Goal: Task Accomplishment & Management: Use online tool/utility

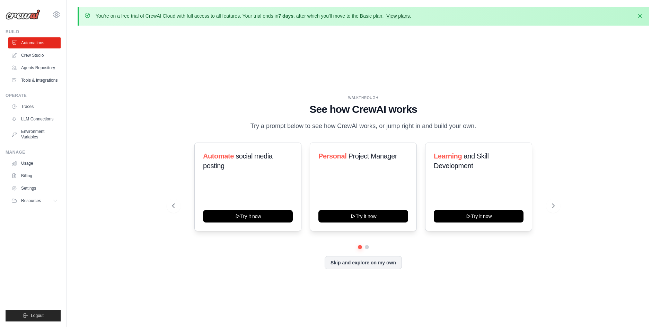
click at [404, 17] on link "View plans" at bounding box center [397, 16] width 23 height 6
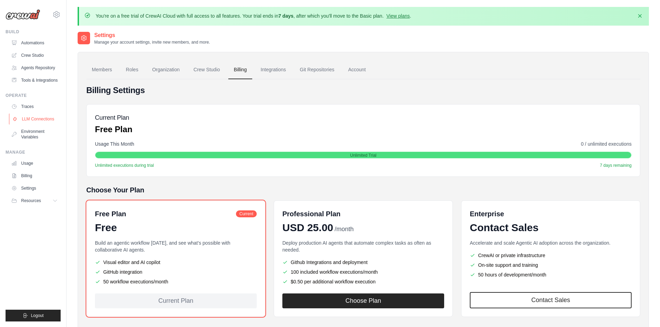
click at [39, 116] on link "LLM Connections" at bounding box center [35, 119] width 52 height 11
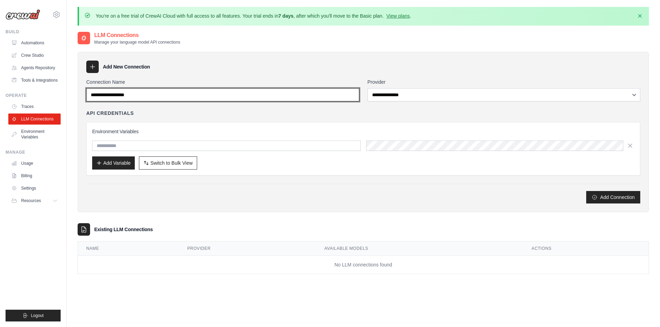
click at [156, 98] on input "Connection Name" at bounding box center [222, 94] width 273 height 13
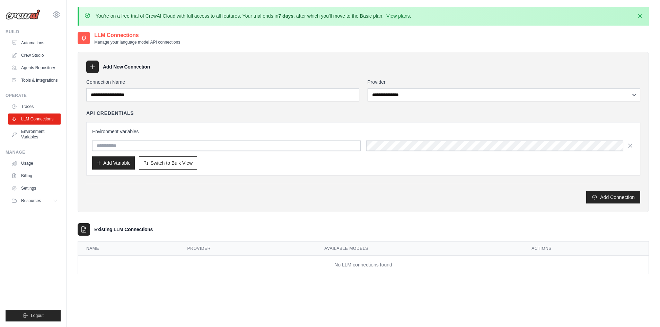
click at [203, 117] on div "API Credentials Environment Variables Add Variable Switch to Bulk View Switch t…" at bounding box center [363, 143] width 554 height 66
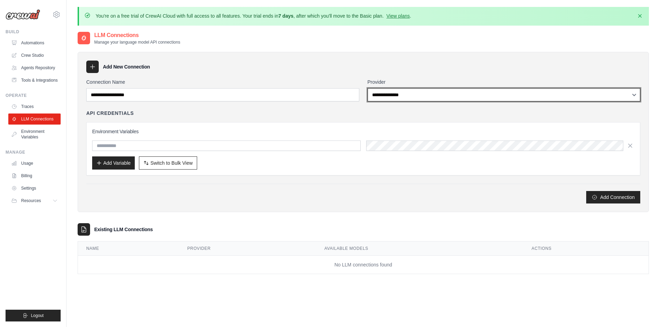
click at [388, 93] on select "**********" at bounding box center [504, 94] width 273 height 13
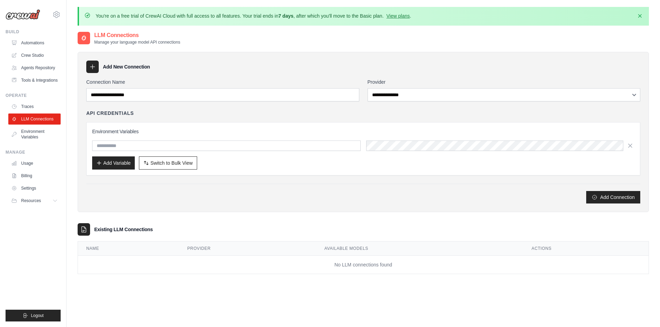
click at [304, 122] on div "Environment Variables Add Variable Switch to Bulk View Switch to Table View" at bounding box center [363, 148] width 554 height 53
click at [33, 69] on link "Agents Repository" at bounding box center [35, 67] width 52 height 11
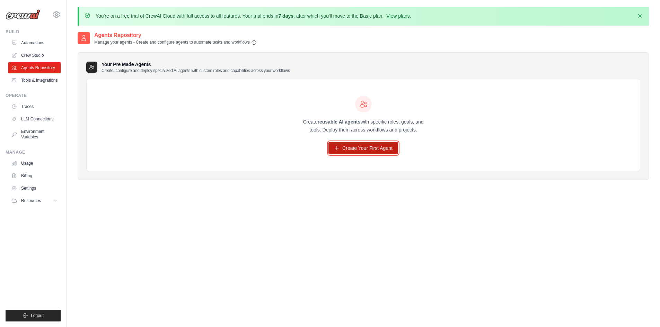
click at [349, 145] on link "Create Your First Agent" at bounding box center [363, 148] width 70 height 12
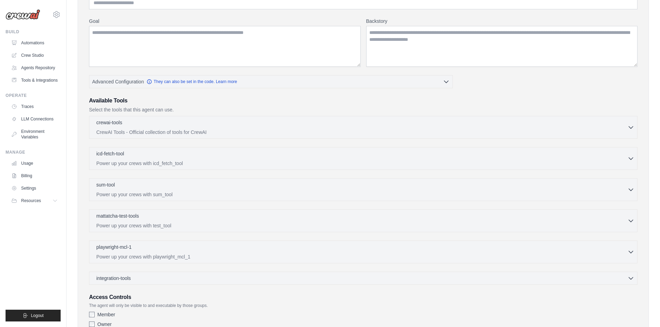
scroll to position [69, 0]
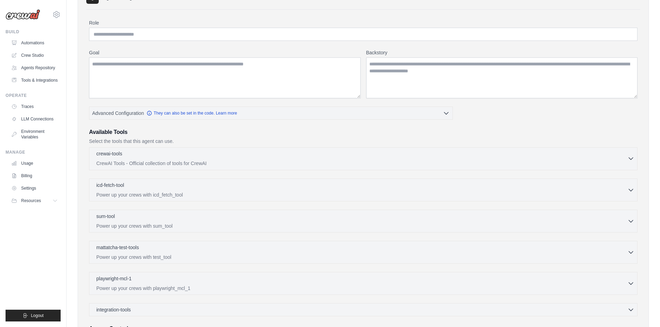
click at [208, 162] on p "CrewAI Tools - Official collection of tools for CrewAI" at bounding box center [361, 163] width 531 height 7
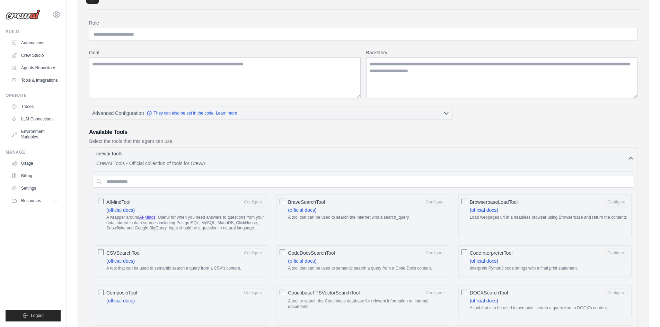
click at [208, 162] on p "CrewAI Tools - Official collection of tools for CrewAI" at bounding box center [361, 163] width 531 height 7
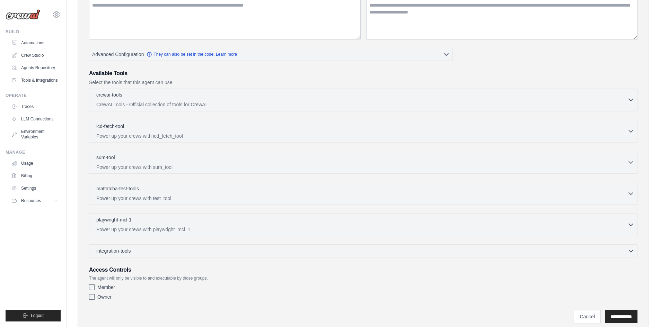
scroll to position [139, 0]
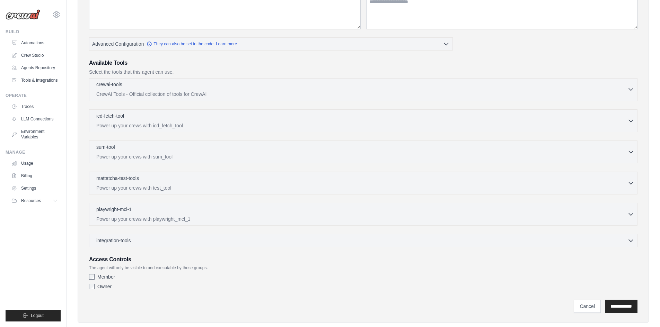
click at [185, 94] on p "CrewAI Tools - Official collection of tools for CrewAI" at bounding box center [361, 94] width 531 height 7
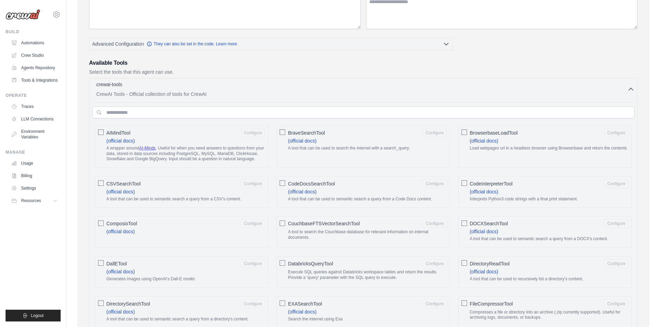
click at [185, 94] on p "CrewAI Tools - Official collection of tools for CrewAI" at bounding box center [361, 94] width 531 height 7
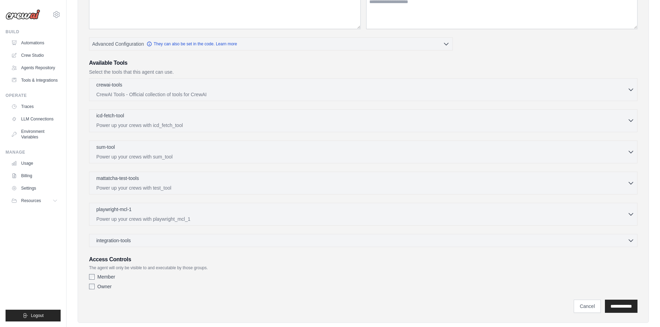
click at [198, 122] on p "Power up your crews with icd_fetch_tool" at bounding box center [361, 125] width 531 height 7
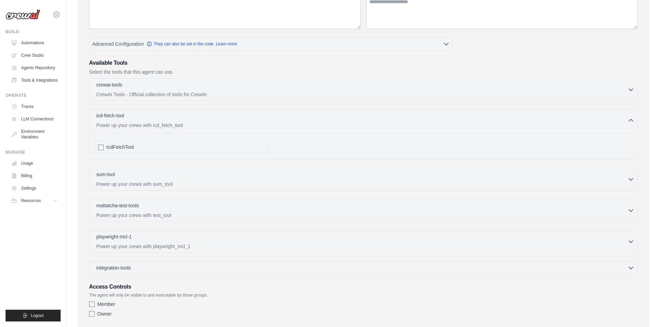
click at [198, 122] on p "Power up your crews with icd_fetch_tool" at bounding box center [361, 125] width 531 height 7
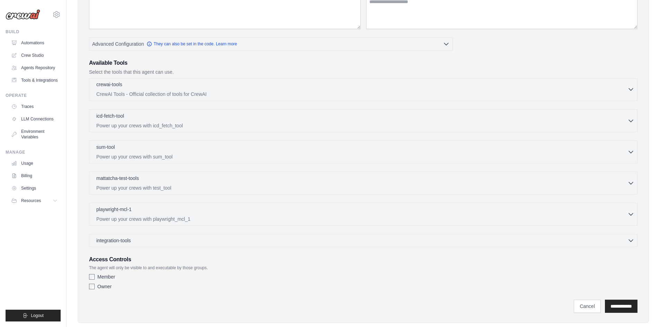
click at [202, 91] on p "CrewAI Tools - Official collection of tools for CrewAI" at bounding box center [361, 94] width 531 height 7
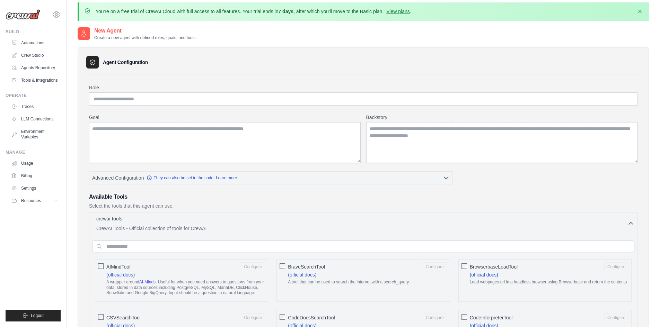
scroll to position [0, 0]
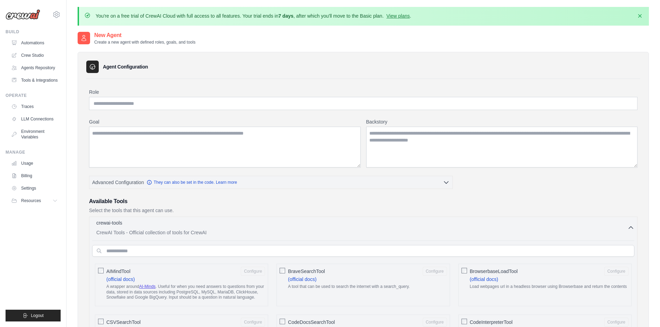
click at [188, 225] on div "crewai-tools 0 selected" at bounding box center [361, 224] width 531 height 8
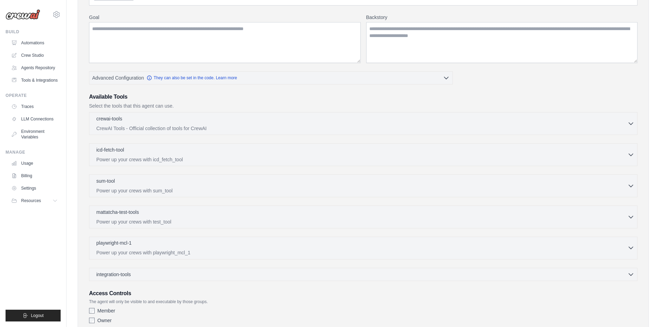
scroll to position [139, 0]
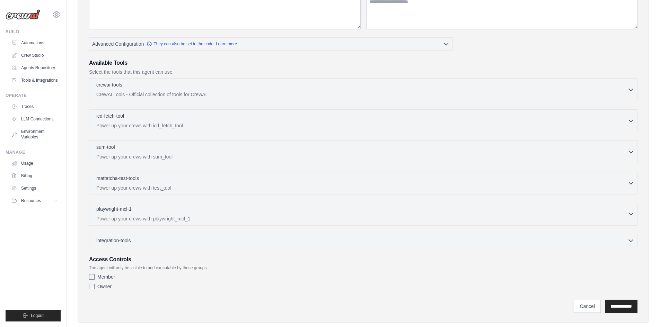
click at [182, 218] on p "Power up your crews with playwright_mcl_1" at bounding box center [361, 218] width 531 height 7
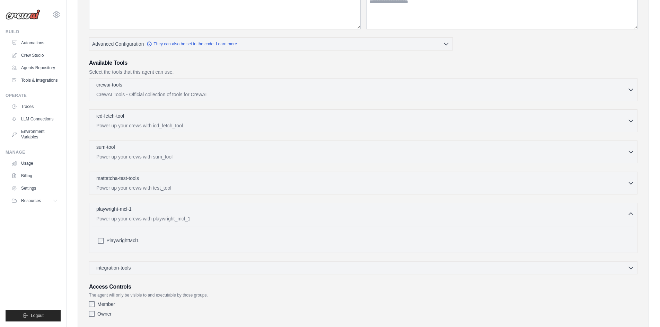
click at [184, 210] on div "playwright-mcl-1 0 selected" at bounding box center [361, 210] width 531 height 8
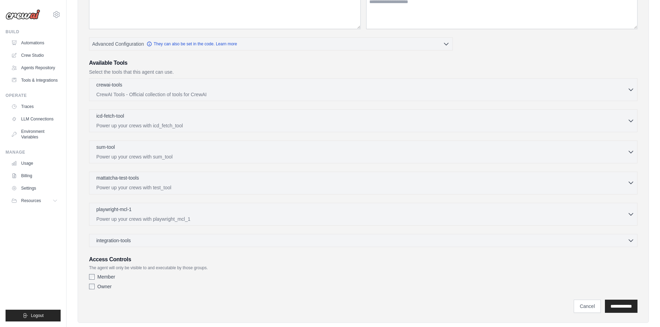
click at [184, 188] on p "Power up your crews with test_tool" at bounding box center [361, 187] width 531 height 7
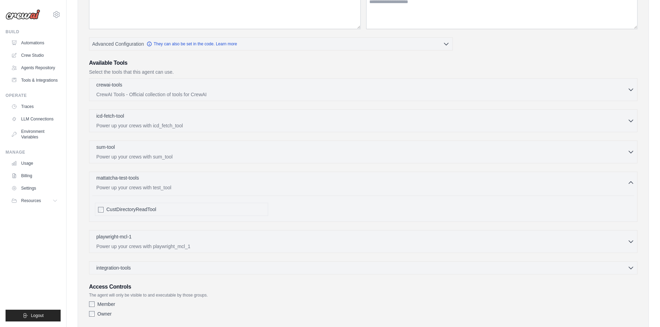
click at [185, 181] on div "mattatcha-test-tools 0 selected" at bounding box center [361, 179] width 531 height 8
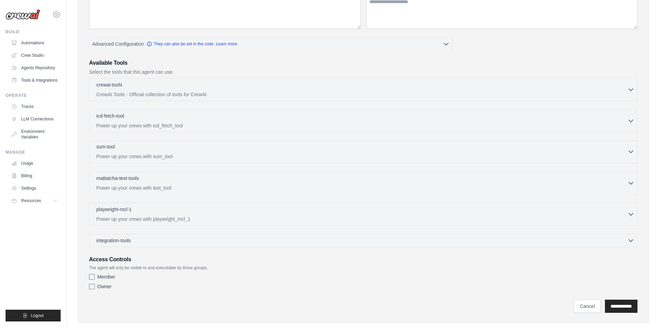
click at [187, 156] on p "Power up your crews with sum_tool" at bounding box center [361, 156] width 531 height 7
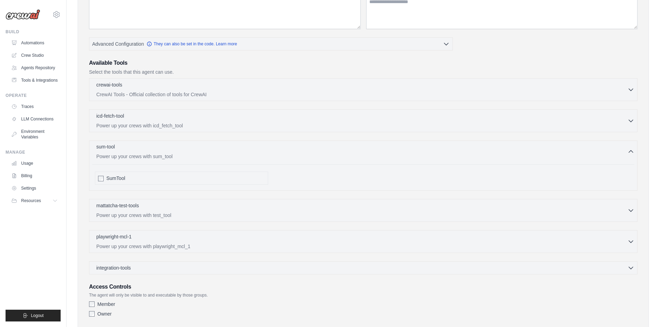
click at [186, 152] on div "sum-tool 0 selected Power up your crews with sum_tool" at bounding box center [361, 151] width 531 height 17
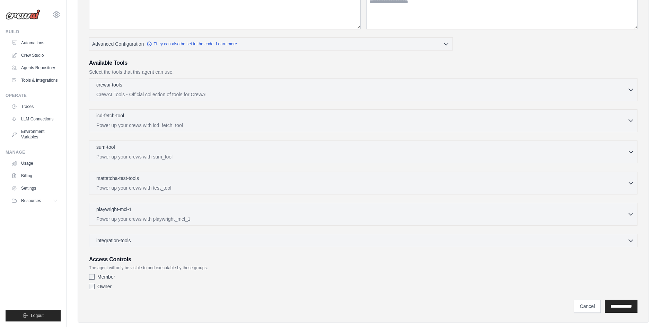
click at [184, 121] on div "icd-fetch-tool 0 selected Power up your crews with icd_fetch_tool" at bounding box center [361, 120] width 531 height 17
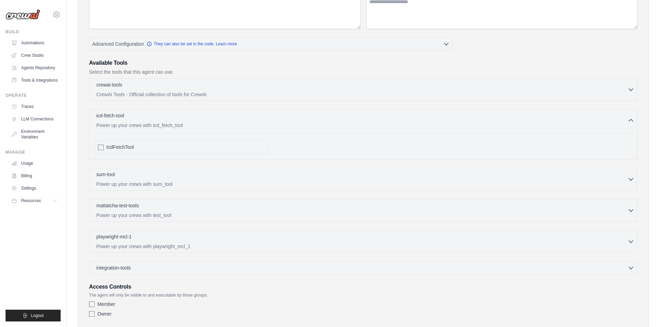
click at [184, 121] on div "icd-fetch-tool 0 selected Power up your crews with icd_fetch_tool" at bounding box center [361, 120] width 531 height 17
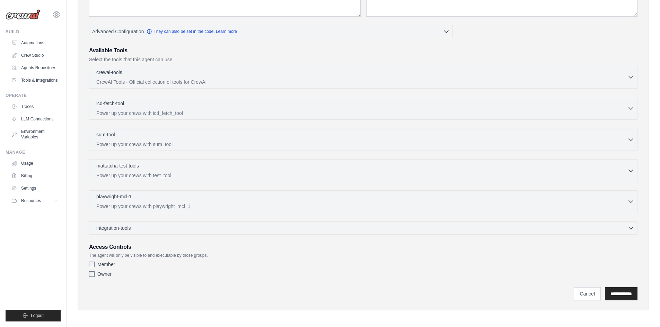
scroll to position [152, 0]
click at [161, 231] on div "integration-tools 0 selected Gmail HubSpot Microsoft Teams" at bounding box center [363, 226] width 548 height 13
click at [160, 228] on div "integration-tools 0 selected" at bounding box center [365, 226] width 538 height 7
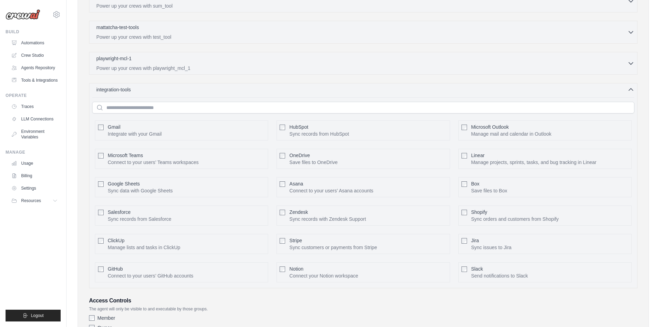
scroll to position [275, 0]
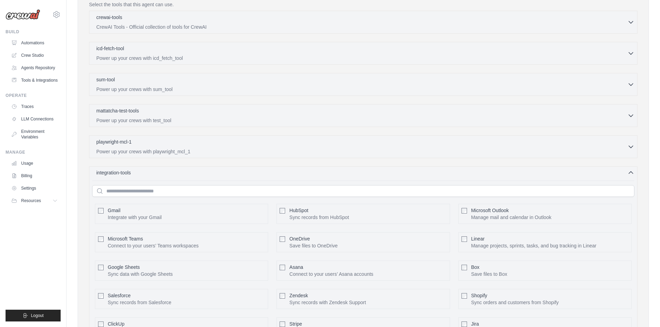
click at [147, 170] on div "integration-tools 0 selected" at bounding box center [365, 172] width 538 height 7
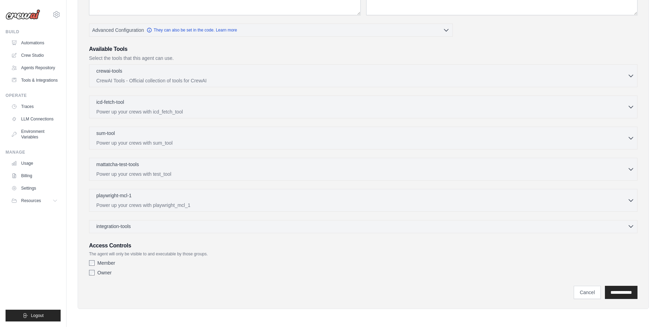
scroll to position [152, 0]
click at [37, 161] on link "Usage" at bounding box center [35, 163] width 52 height 11
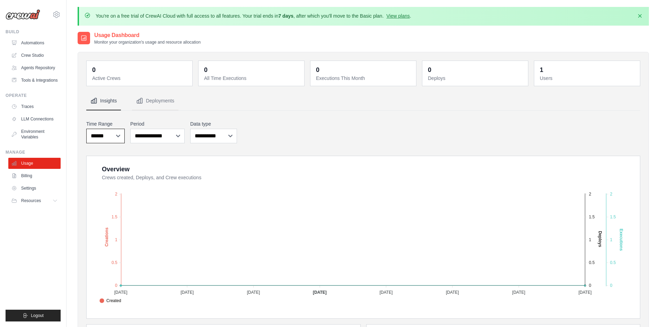
click at [113, 136] on select "***** ****** *******" at bounding box center [105, 136] width 38 height 15
click at [155, 97] on button "Deployments" at bounding box center [155, 101] width 46 height 19
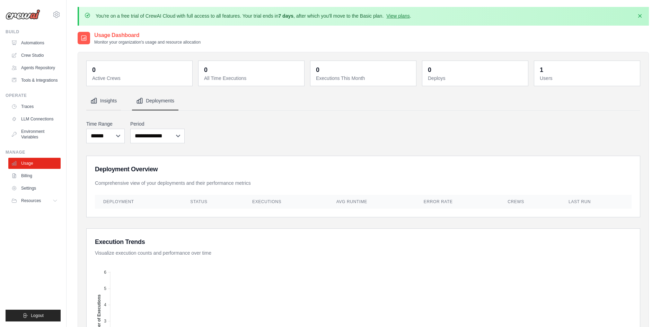
click at [111, 101] on button "Insights" at bounding box center [103, 101] width 35 height 19
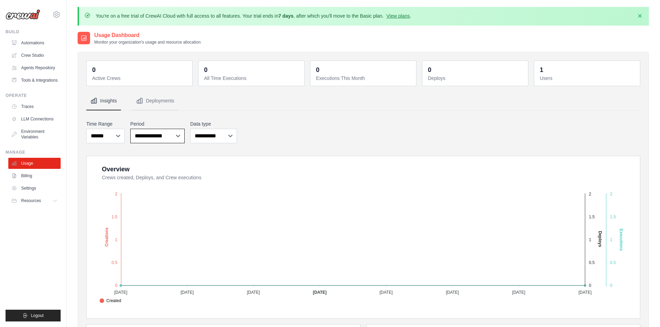
click at [169, 133] on select "**********" at bounding box center [157, 136] width 54 height 15
click at [209, 134] on select "**********" at bounding box center [213, 136] width 47 height 15
click at [115, 134] on select "***** ****** *******" at bounding box center [105, 136] width 38 height 15
click at [275, 134] on div "**********" at bounding box center [363, 132] width 554 height 26
click at [39, 179] on link "Billing" at bounding box center [35, 175] width 52 height 11
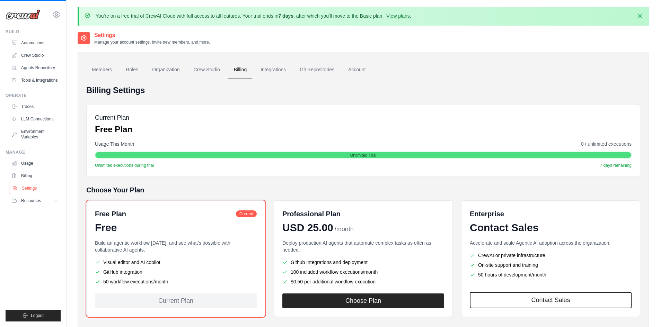
click at [36, 189] on link "Settings" at bounding box center [35, 188] width 52 height 11
click at [36, 200] on span "Resources" at bounding box center [32, 201] width 20 height 6
click at [43, 200] on button "Resources" at bounding box center [35, 200] width 52 height 11
click at [35, 222] on span "GitHub" at bounding box center [31, 224] width 13 height 6
